Goal: Information Seeking & Learning: Learn about a topic

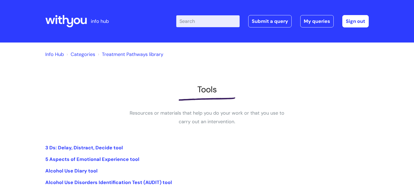
scroll to position [176, 0]
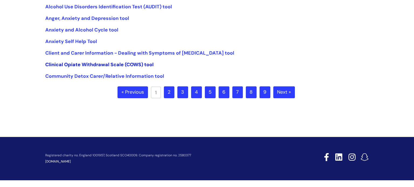
click at [121, 64] on link "Clinical Opiate Withdrawal Scale (COWS) tool" at bounding box center [99, 64] width 108 height 6
click at [172, 91] on link "2" at bounding box center [169, 93] width 11 height 12
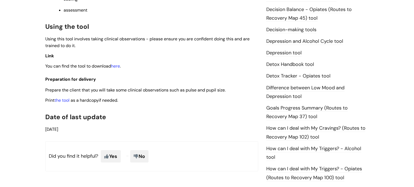
scroll to position [275, 0]
click at [120, 69] on link "here" at bounding box center [115, 66] width 9 height 6
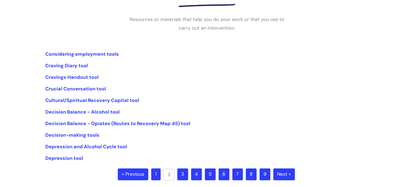
scroll to position [95, 0]
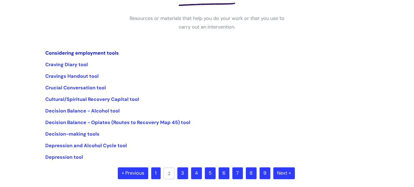
click at [110, 55] on link "Considering employment tools" at bounding box center [82, 53] width 74 height 6
click at [151, 106] on ul "Considering employment tools Craving Diary tool Cravings Handout tool Crucial C…" at bounding box center [207, 105] width 324 height 113
click at [81, 66] on link "Craving Diary tool" at bounding box center [66, 64] width 43 height 6
click at [102, 89] on link "Crucial Conversation tool" at bounding box center [75, 88] width 61 height 6
click at [106, 111] on link "Decision Balance - Alcohol tool" at bounding box center [82, 111] width 74 height 6
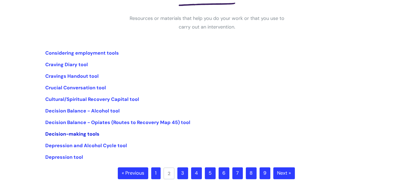
click at [93, 136] on link "Decision-making tools" at bounding box center [72, 134] width 54 height 6
click at [181, 177] on link "3" at bounding box center [182, 174] width 11 height 12
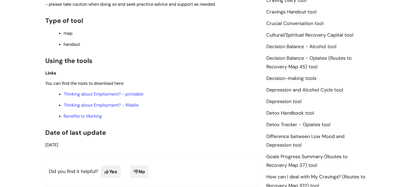
scroll to position [231, 0]
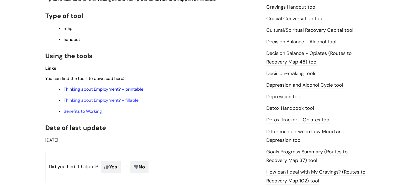
click at [120, 92] on link "Thinking about Employment? - printable" at bounding box center [104, 90] width 80 height 6
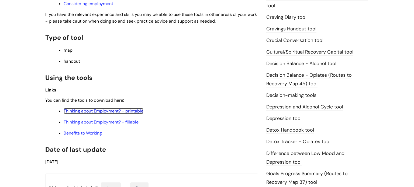
scroll to position [209, 0]
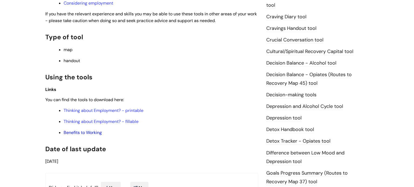
click at [95, 136] on link "Benefits to Working" at bounding box center [83, 133] width 38 height 6
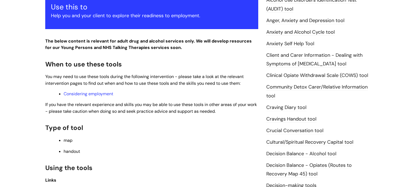
scroll to position [0, 0]
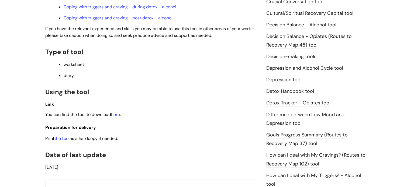
scroll to position [254, 0]
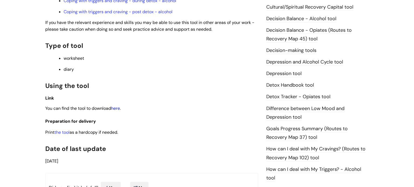
click at [120, 111] on link "here" at bounding box center [115, 109] width 9 height 6
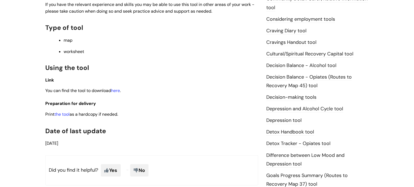
scroll to position [207, 0]
click at [117, 92] on link "here" at bounding box center [115, 91] width 9 height 6
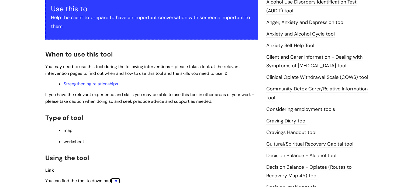
scroll to position [0, 0]
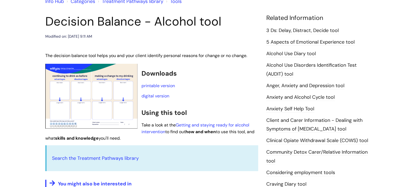
scroll to position [42, 0]
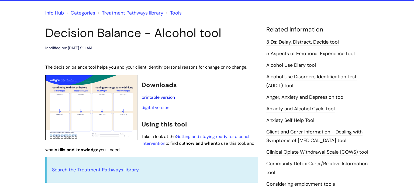
click at [168, 96] on link "printable version" at bounding box center [158, 98] width 33 height 6
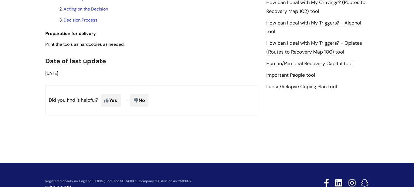
scroll to position [373, 0]
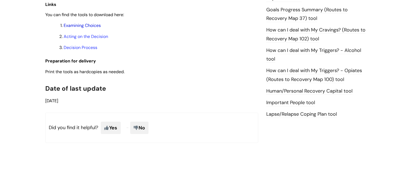
click at [97, 28] on link "Examining Choices" at bounding box center [82, 26] width 37 height 6
click at [101, 39] on link "Acting on the Decision" at bounding box center [86, 37] width 44 height 6
click at [85, 50] on link "Decision Process" at bounding box center [81, 48] width 34 height 6
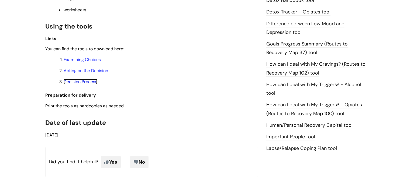
scroll to position [340, 0]
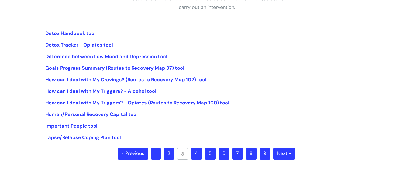
scroll to position [116, 0]
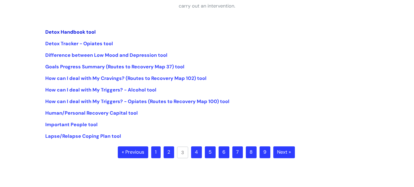
click at [77, 32] on link "Detox Handbook tool" at bounding box center [70, 32] width 50 height 6
click at [92, 44] on link "Detox Tracker - Opiates tool" at bounding box center [79, 43] width 68 height 6
click at [155, 57] on link "Difference between Low Mood and Depression tool" at bounding box center [106, 55] width 122 height 6
click at [178, 68] on link "Goals Progress Summary (Routes to Recovery Map 37) tool" at bounding box center [114, 67] width 139 height 6
click at [126, 78] on link "How can I deal with My Cravings? (Routes to Recovery Map 102) tool" at bounding box center [125, 78] width 161 height 6
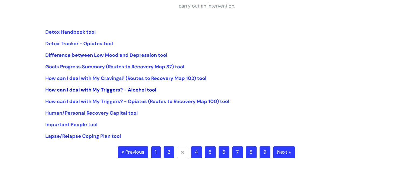
click at [134, 91] on link "How can I deal with My Triggers? - Alcohol tool" at bounding box center [100, 90] width 111 height 6
click at [162, 104] on link "How can I deal with My Triggers? - Opiates (Routes to Recovery Map 100) tool" at bounding box center [137, 101] width 184 height 6
click at [84, 136] on link "Lapse/Relapse Coping Plan tool" at bounding box center [83, 136] width 76 height 6
click at [197, 147] on link "4" at bounding box center [196, 153] width 11 height 12
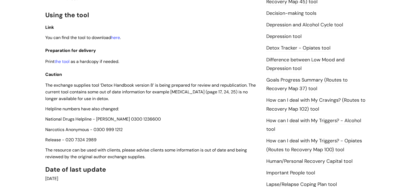
scroll to position [305, 0]
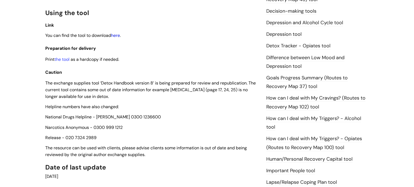
click at [120, 37] on link "here" at bounding box center [115, 36] width 9 height 6
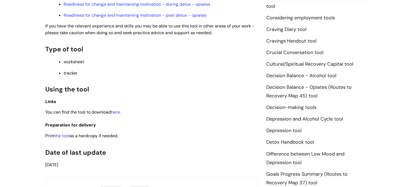
scroll to position [209, 0]
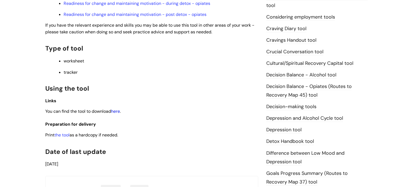
click at [119, 114] on link "here" at bounding box center [115, 112] width 9 height 6
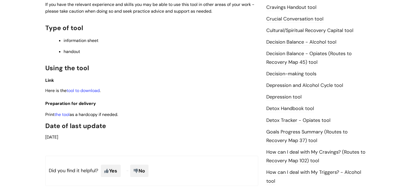
scroll to position [242, 0]
click at [89, 93] on link "tool to download" at bounding box center [83, 91] width 33 height 6
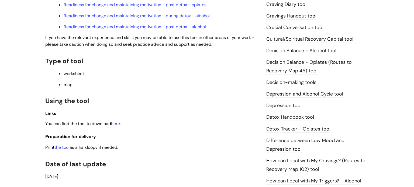
scroll to position [234, 0]
click at [118, 126] on link "here" at bounding box center [115, 124] width 9 height 6
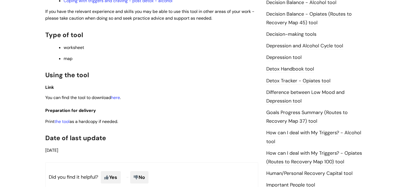
scroll to position [287, 0]
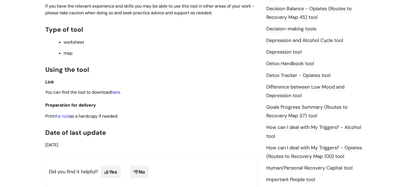
click at [116, 95] on link "here" at bounding box center [115, 93] width 9 height 6
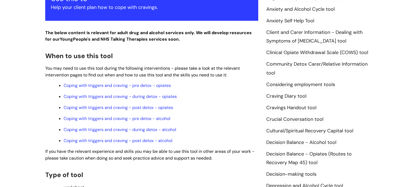
scroll to position [140, 0]
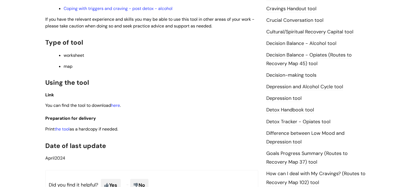
scroll to position [240, 0]
click at [120, 108] on link "here" at bounding box center [115, 106] width 9 height 6
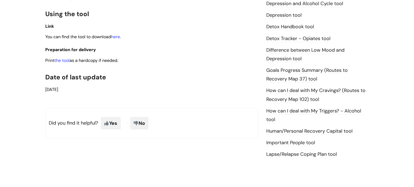
scroll to position [326, 0]
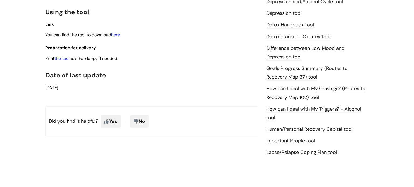
click at [120, 37] on link "here" at bounding box center [115, 35] width 9 height 6
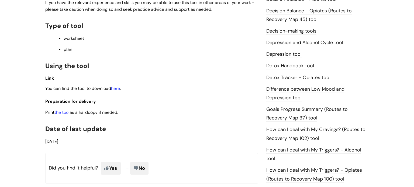
scroll to position [285, 0]
click at [117, 91] on link "here" at bounding box center [115, 88] width 9 height 6
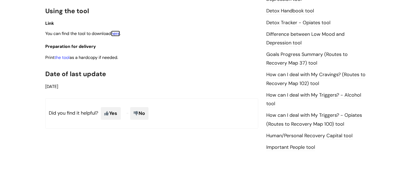
scroll to position [0, 0]
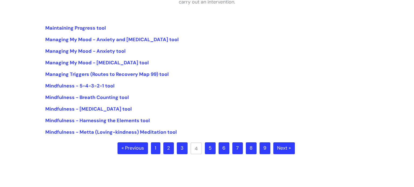
scroll to position [122, 0]
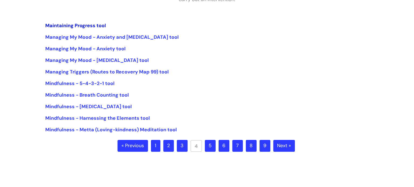
click at [100, 25] on link "Maintaining Progress tool" at bounding box center [75, 25] width 61 height 6
click at [111, 39] on link "Managing My Mood - Anxiety and Depression tool" at bounding box center [111, 37] width 133 height 6
click at [122, 71] on link "Managing Triggers (Routes to Recovery Map 99) tool" at bounding box center [106, 72] width 123 height 6
click at [98, 84] on link "Mindfulness - 5-4-3-2-1 tool" at bounding box center [79, 83] width 69 height 6
click at [118, 98] on link "Mindfulness - Breath Counting tool" at bounding box center [87, 95] width 84 height 6
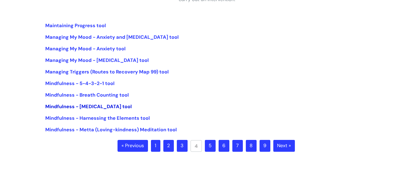
click at [130, 106] on link "Mindfulness - Diaphragmatic Breathing tool" at bounding box center [88, 107] width 87 height 6
click at [131, 120] on link "Mindfulness - Harnessing the Elements tool" at bounding box center [97, 118] width 105 height 6
click at [119, 132] on link "Mindfulness - Metta (Loving-kindness) Meditation tool" at bounding box center [111, 130] width 132 height 6
click at [215, 149] on ul "« Previous 1 2 3 4 5 6 7 8 9 Next »" at bounding box center [207, 149] width 179 height 19
click at [214, 149] on link "5" at bounding box center [210, 146] width 11 height 12
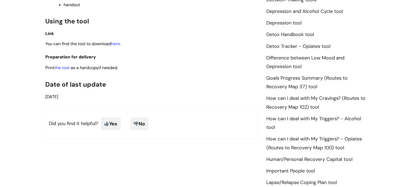
scroll to position [317, 0]
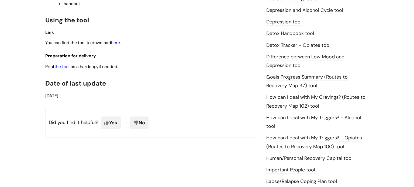
click at [120, 46] on link "here" at bounding box center [115, 43] width 9 height 6
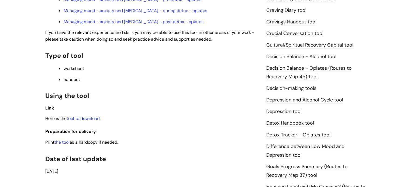
scroll to position [227, 0]
click at [83, 122] on link "tool to download" at bounding box center [83, 119] width 33 height 6
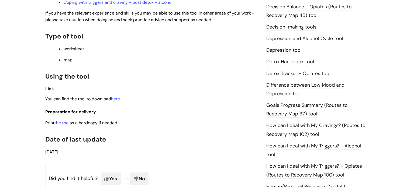
scroll to position [289, 0]
click at [117, 102] on link "here" at bounding box center [115, 99] width 9 height 6
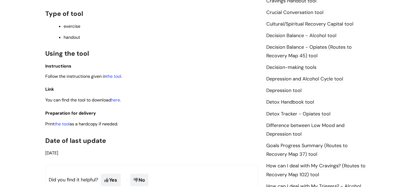
scroll to position [250, 0]
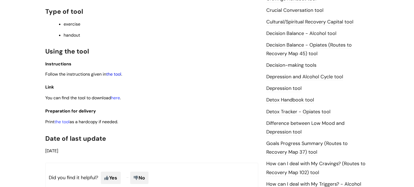
click at [114, 77] on link "the tool" at bounding box center [113, 74] width 15 height 6
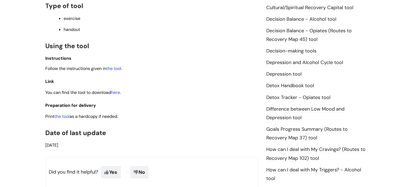
scroll to position [265, 0]
click at [108, 71] on link "the tool" at bounding box center [113, 69] width 15 height 6
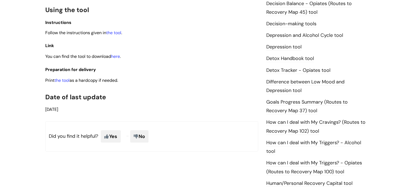
scroll to position [300, 0]
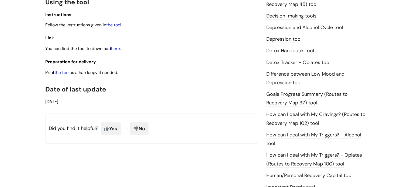
click at [116, 28] on link "the tool" at bounding box center [113, 25] width 15 height 6
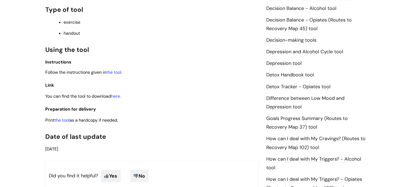
scroll to position [279, 0]
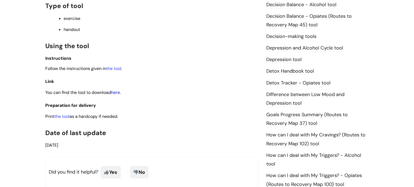
click at [118, 94] on link "here" at bounding box center [115, 93] width 9 height 6
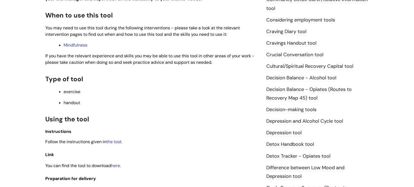
scroll to position [209, 0]
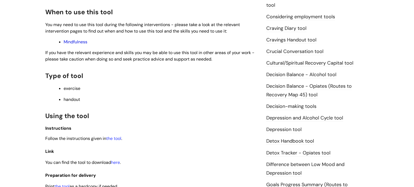
click at [78, 44] on link "Mindfulness" at bounding box center [76, 42] width 24 height 6
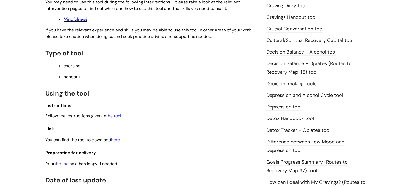
scroll to position [236, 0]
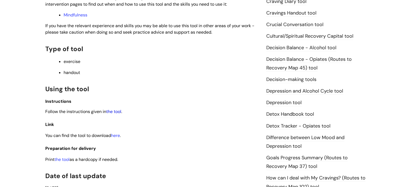
click at [113, 112] on link "the tool" at bounding box center [113, 112] width 15 height 6
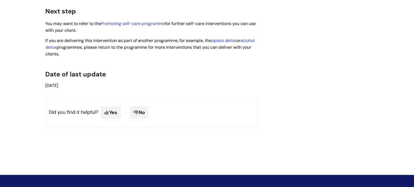
scroll to position [1174, 0]
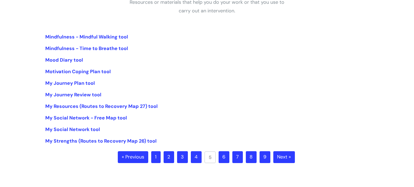
scroll to position [113, 0]
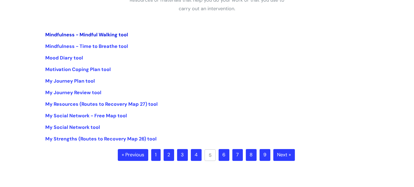
click at [115, 34] on link "Mindfulness - Mindful Walking tool" at bounding box center [86, 35] width 83 height 6
click at [99, 44] on link "Mindfulness - Time to Breathe tool" at bounding box center [86, 46] width 83 height 6
click at [70, 58] on link "Mood Diary tool" at bounding box center [64, 58] width 38 height 6
click at [91, 70] on link "Motivation Coping Plan tool" at bounding box center [78, 69] width 66 height 6
click at [81, 83] on link "My Journey Plan tool" at bounding box center [70, 81] width 50 height 6
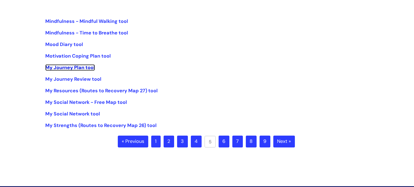
scroll to position [126, 0]
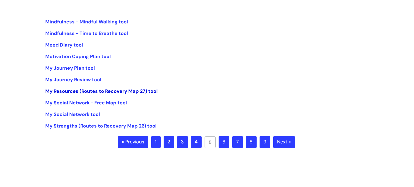
click at [116, 92] on link "My Resources (Routes to Recovery Map 27) tool" at bounding box center [101, 91] width 112 height 6
click at [109, 126] on link "My Strengths (Routes to Recovery Map 26) tool" at bounding box center [100, 126] width 111 height 6
click at [221, 139] on link "6" at bounding box center [224, 142] width 11 height 12
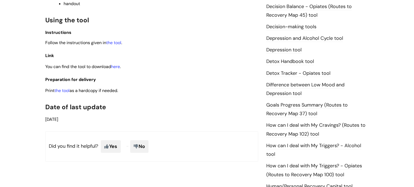
scroll to position [292, 0]
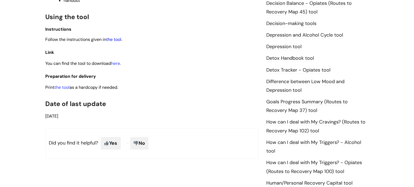
click at [110, 41] on link "the tool" at bounding box center [113, 40] width 15 height 6
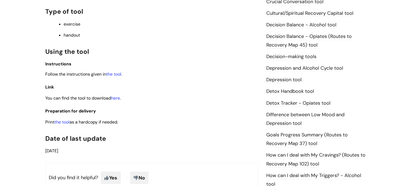
scroll to position [260, 0]
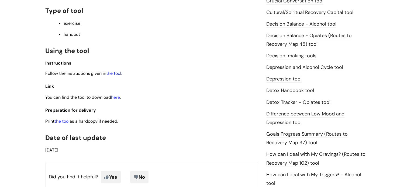
click at [119, 76] on link "the tool" at bounding box center [113, 74] width 15 height 6
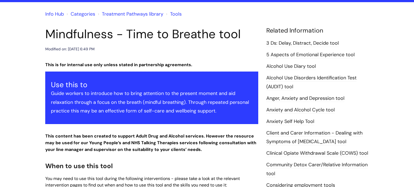
scroll to position [0, 0]
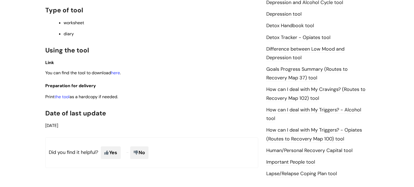
scroll to position [327, 0]
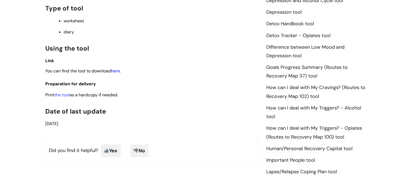
click at [115, 74] on link "here" at bounding box center [115, 71] width 9 height 6
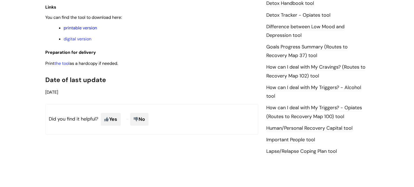
scroll to position [332, 0]
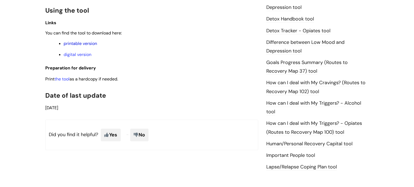
click at [89, 46] on link "printable version" at bounding box center [80, 44] width 33 height 6
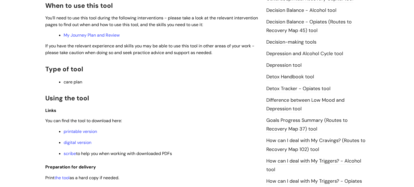
scroll to position [273, 0]
click at [109, 33] on link "My Journey Plan and Review" at bounding box center [92, 36] width 56 height 6
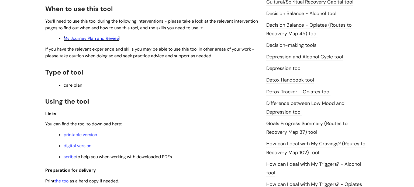
scroll to position [264, 0]
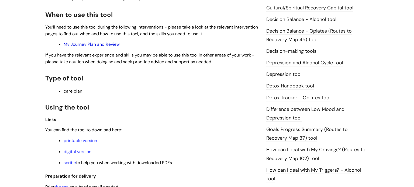
click at [105, 45] on link "My Journey Plan and Review" at bounding box center [92, 45] width 56 height 6
click at [89, 144] on p "printable version" at bounding box center [161, 141] width 195 height 6
click at [91, 143] on link "printable version" at bounding box center [80, 141] width 33 height 6
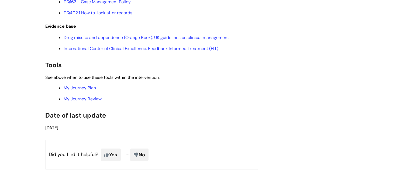
scroll to position [1159, 0]
click at [105, 4] on link "DQ163 - Case Management Policy" at bounding box center [97, 1] width 67 height 6
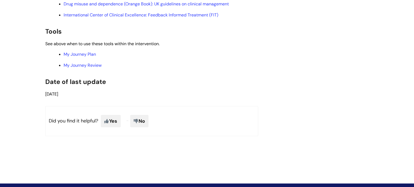
scroll to position [1198, 0]
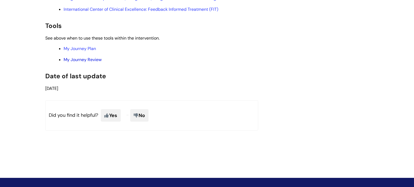
click at [98, 63] on link "My Journey Review" at bounding box center [83, 60] width 38 height 6
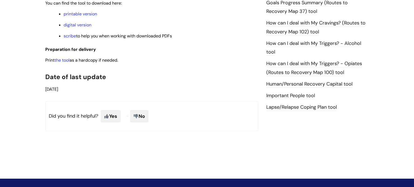
scroll to position [383, 0]
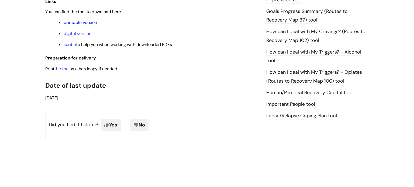
click at [90, 24] on link "printable version" at bounding box center [80, 23] width 33 height 6
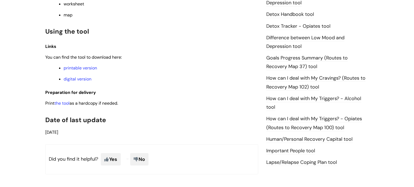
scroll to position [338, 0]
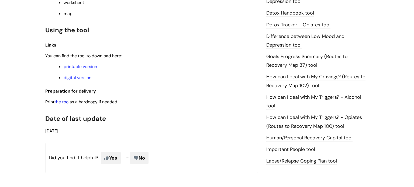
click at [68, 105] on link "the tool" at bounding box center [61, 102] width 15 height 6
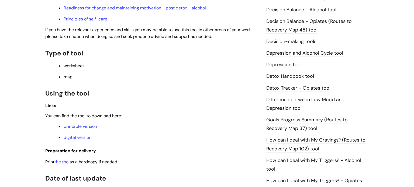
scroll to position [277, 0]
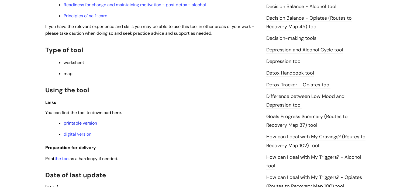
click at [93, 125] on link "printable version" at bounding box center [80, 124] width 33 height 6
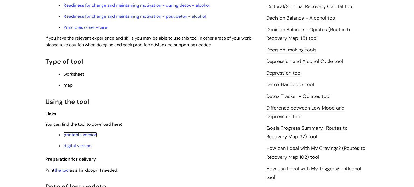
scroll to position [0, 0]
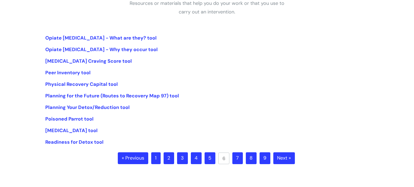
scroll to position [111, 0]
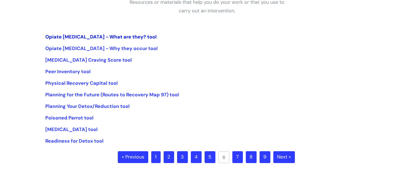
click at [148, 36] on link "Opiate [MEDICAL_DATA] - What are they? tool" at bounding box center [100, 37] width 111 height 6
click at [145, 51] on link "Opiate [MEDICAL_DATA] - Why they occur tool" at bounding box center [101, 48] width 112 height 6
click at [99, 61] on link "Opioid Craving Score tool" at bounding box center [88, 60] width 87 height 6
click at [82, 73] on link "Peer Inventory tool" at bounding box center [67, 71] width 45 height 6
click at [102, 84] on link "Physical Recovery Capital tool" at bounding box center [81, 83] width 73 height 6
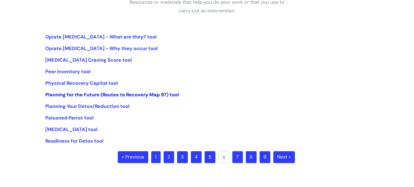
click at [125, 98] on link "Planning for the Future (Routes to Recovery Map 97) tool" at bounding box center [112, 95] width 134 height 6
click at [78, 117] on link "Poisoned Parrot tool" at bounding box center [69, 118] width 48 height 6
click at [98, 132] on link "Progressive Muscle Relaxation tool" at bounding box center [71, 129] width 52 height 6
click at [95, 139] on link "Readiness for Detox tool" at bounding box center [74, 141] width 58 height 6
click at [236, 154] on link "7" at bounding box center [237, 158] width 11 height 12
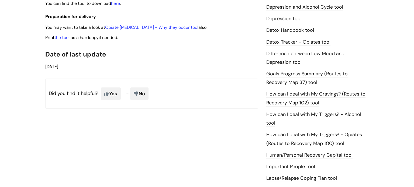
scroll to position [270, 0]
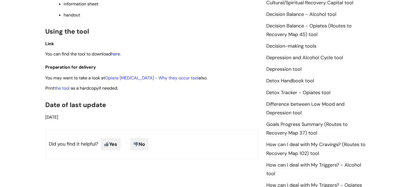
click at [116, 55] on link "here" at bounding box center [115, 54] width 9 height 6
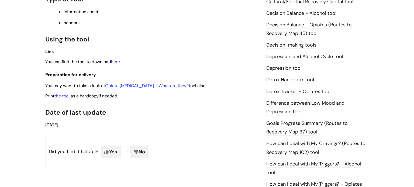
scroll to position [271, 0]
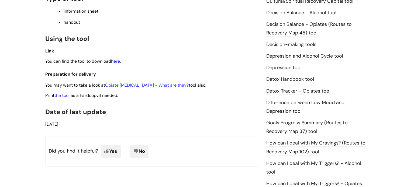
click at [119, 64] on link "here" at bounding box center [115, 62] width 9 height 6
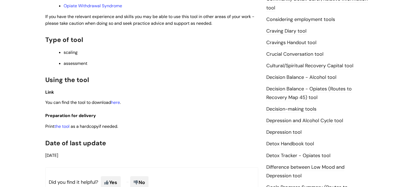
scroll to position [238, 0]
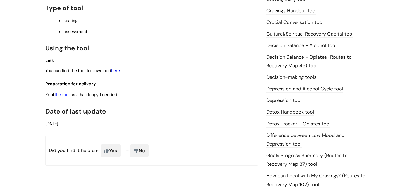
click at [118, 74] on link "here" at bounding box center [115, 71] width 9 height 6
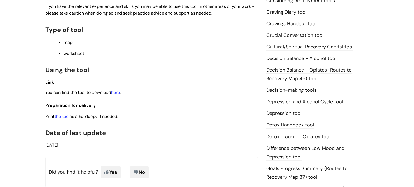
scroll to position [229, 0]
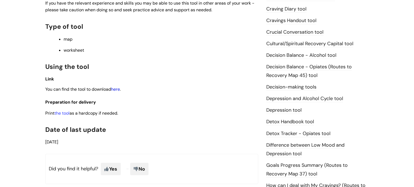
click at [119, 90] on link "here" at bounding box center [115, 90] width 9 height 6
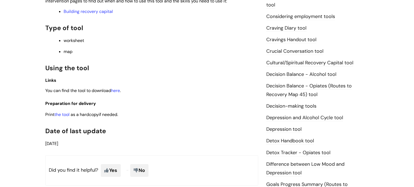
scroll to position [218, 0]
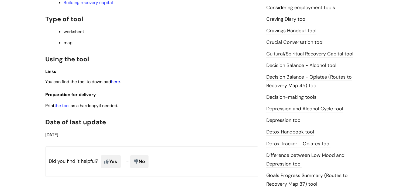
click at [116, 84] on link "here" at bounding box center [115, 82] width 9 height 6
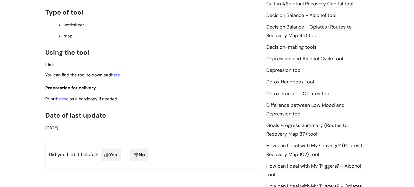
scroll to position [272, 0]
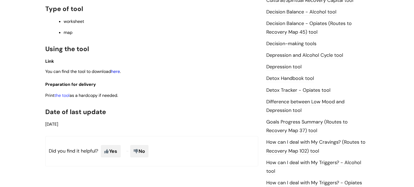
click at [120, 74] on link "here" at bounding box center [115, 72] width 9 height 6
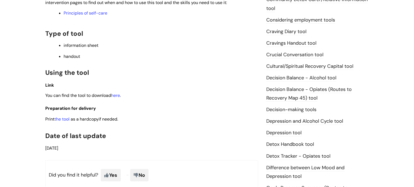
scroll to position [208, 0]
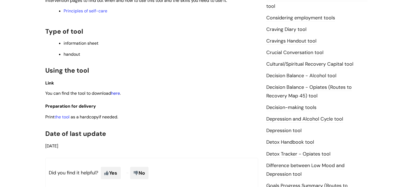
click at [118, 94] on link "here" at bounding box center [115, 94] width 9 height 6
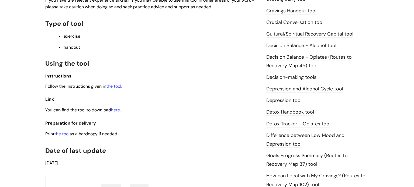
scroll to position [239, 0]
click at [120, 111] on link "here" at bounding box center [115, 110] width 9 height 6
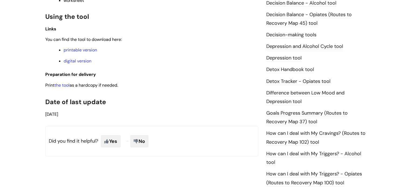
scroll to position [283, 0]
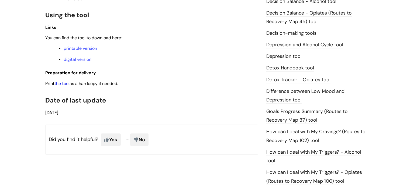
click at [69, 87] on link "the tool" at bounding box center [61, 84] width 15 height 6
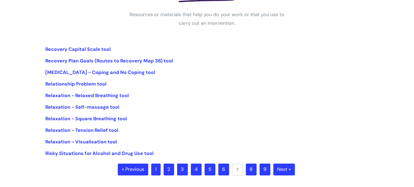
scroll to position [100, 0]
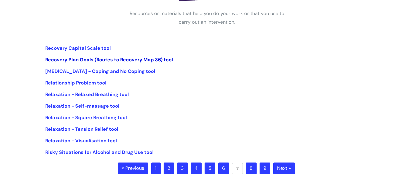
click at [133, 61] on link "Recovery Plan Goals (Routes to Recovery Map 36) tool" at bounding box center [109, 60] width 128 height 6
click at [86, 47] on link "Recovery Capital Scale tool" at bounding box center [78, 48] width 66 height 6
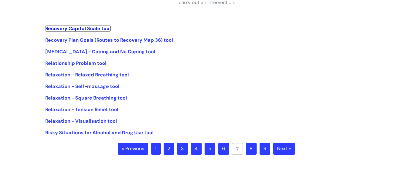
scroll to position [121, 0]
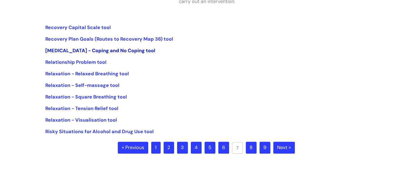
click at [129, 49] on link "[MEDICAL_DATA] - Coping and No Coping tool" at bounding box center [100, 50] width 110 height 6
click at [103, 63] on link "Relationship Problem tool" at bounding box center [75, 62] width 61 height 6
click at [123, 74] on link "Relaxation - Relaxed Breathing tool" at bounding box center [87, 74] width 84 height 6
click at [101, 87] on link "Relaxation - Self-massage tool" at bounding box center [82, 85] width 74 height 6
click at [116, 100] on link "Relaxation - Square Breathing tool" at bounding box center [86, 97] width 82 height 6
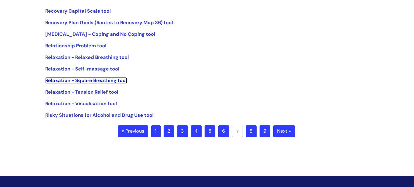
scroll to position [137, 0]
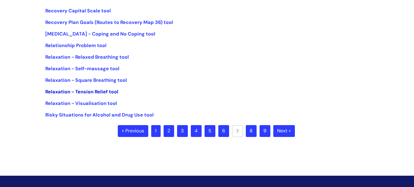
click at [112, 92] on link "Relaxation - Tension Relief tool" at bounding box center [81, 92] width 73 height 6
click at [111, 104] on link "Relaxation - Visualisation tool" at bounding box center [81, 103] width 72 height 6
click at [137, 116] on link "Risky Situations for Alcohol and Drug Use tool" at bounding box center [99, 115] width 108 height 6
click at [251, 128] on link "8" at bounding box center [251, 131] width 11 height 12
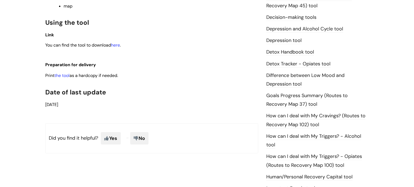
scroll to position [297, 0]
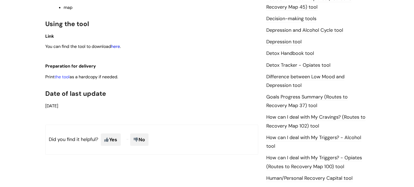
click at [120, 49] on link "here" at bounding box center [115, 47] width 9 height 6
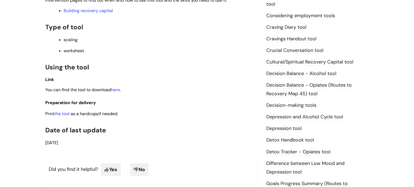
scroll to position [269, 0]
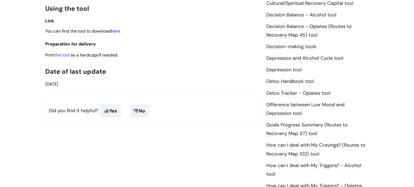
click at [118, 32] on link "here" at bounding box center [115, 31] width 9 height 6
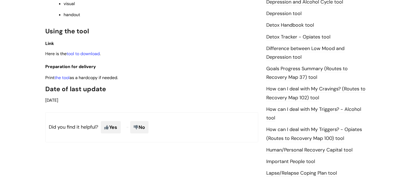
scroll to position [324, 0]
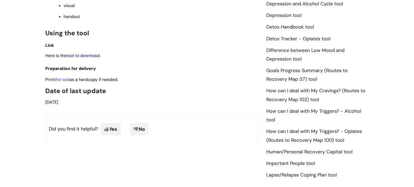
click at [79, 53] on link "tool to download" at bounding box center [83, 56] width 33 height 6
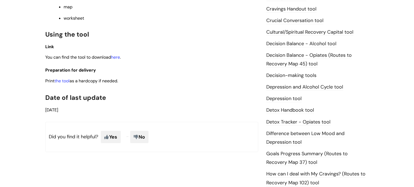
scroll to position [240, 0]
click at [117, 61] on link "here" at bounding box center [115, 58] width 9 height 6
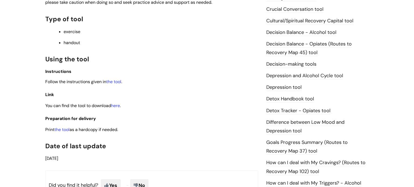
scroll to position [253, 0]
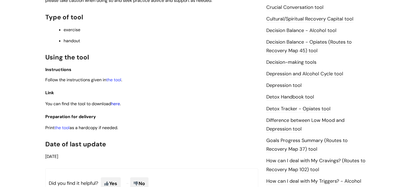
click at [117, 107] on link "here" at bounding box center [115, 104] width 9 height 6
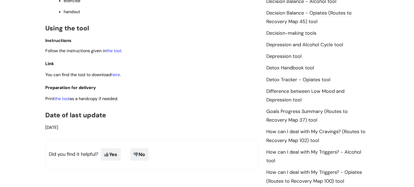
scroll to position [284, 0]
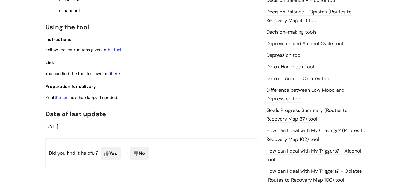
click at [120, 77] on link "here" at bounding box center [115, 74] width 9 height 6
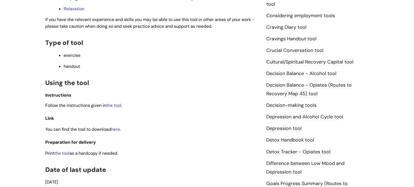
scroll to position [214, 0]
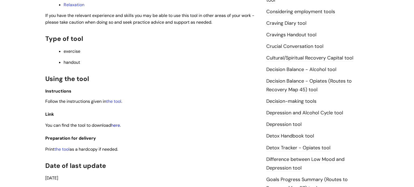
click at [119, 128] on link "here" at bounding box center [115, 126] width 9 height 6
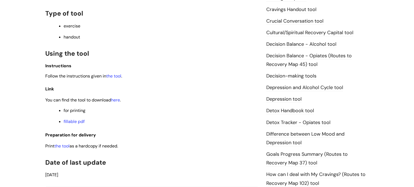
scroll to position [240, 0]
click at [119, 101] on link "here" at bounding box center [115, 100] width 9 height 6
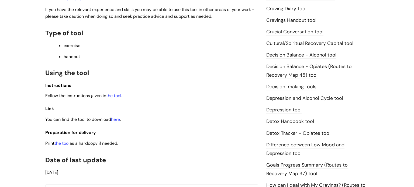
scroll to position [229, 0]
click at [116, 122] on link "here" at bounding box center [115, 119] width 9 height 6
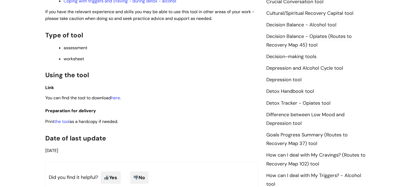
scroll to position [260, 0]
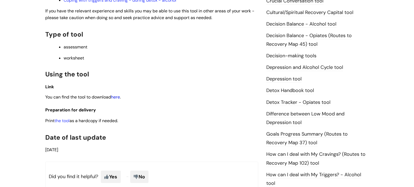
click at [116, 100] on link "here" at bounding box center [115, 97] width 9 height 6
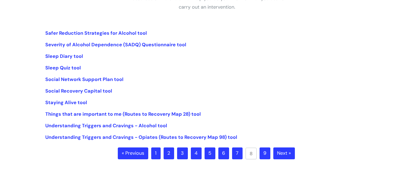
scroll to position [115, 0]
click at [144, 32] on link "Safer Reduction Strategies for Alcohol tool" at bounding box center [96, 33] width 102 height 6
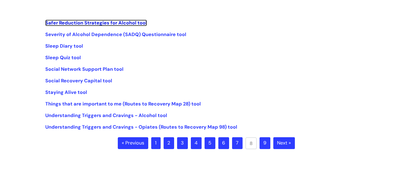
scroll to position [126, 0]
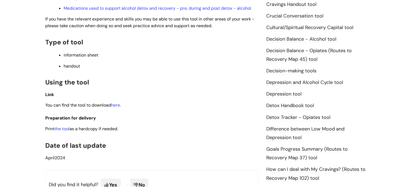
scroll to position [248, 0]
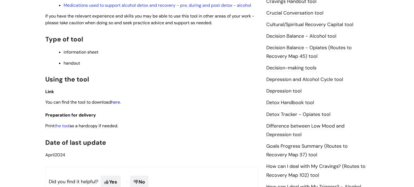
click at [120, 103] on link "here" at bounding box center [115, 102] width 9 height 6
